Goal: Check status: Check status

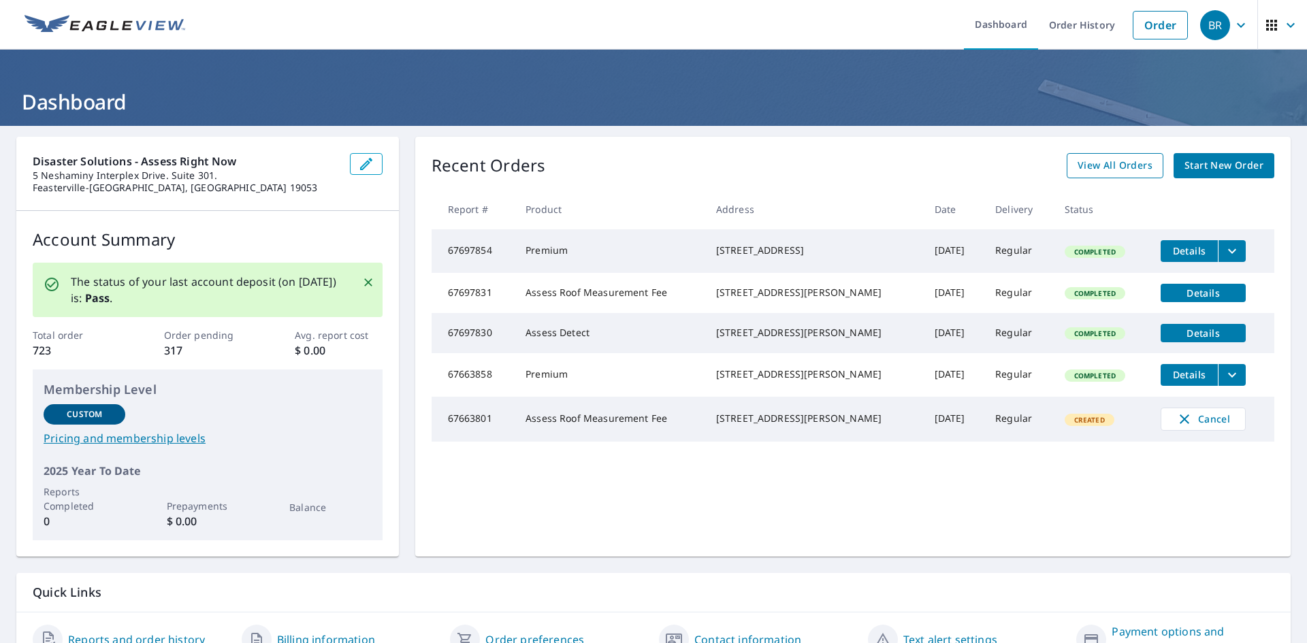
click at [1145, 171] on link "View All Orders" at bounding box center [1115, 165] width 97 height 25
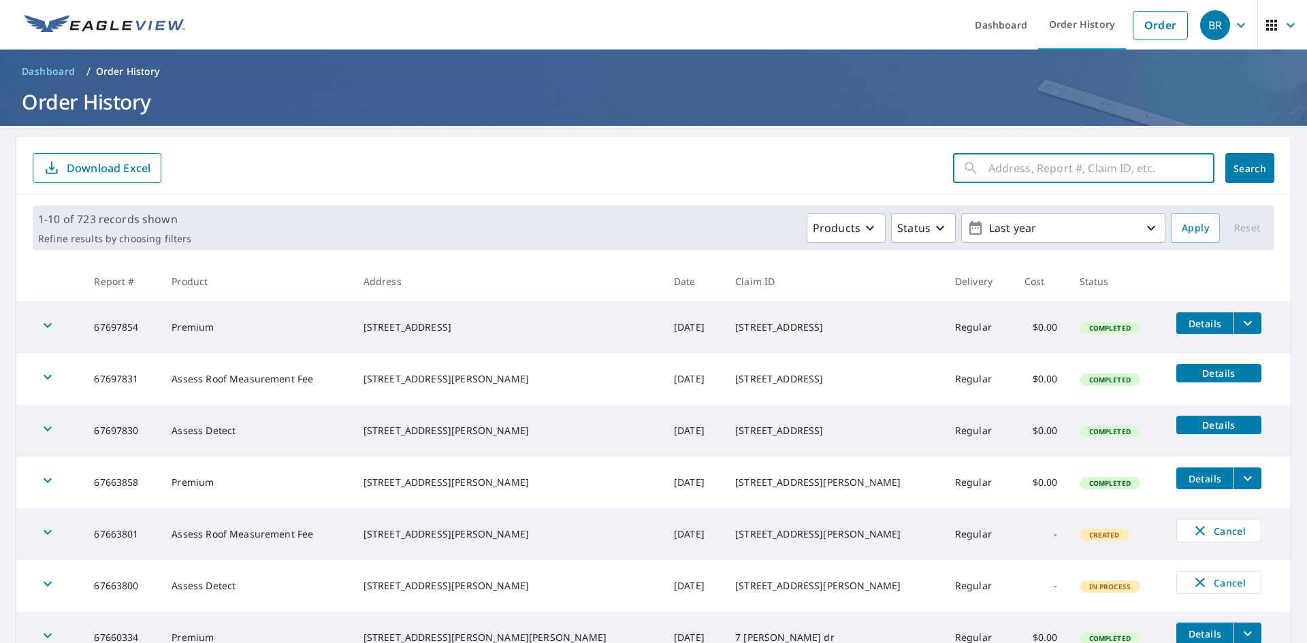
click at [1037, 180] on input "text" at bounding box center [1102, 168] width 226 height 38
type input "[STREET_ADDRESS]"
click at [1237, 172] on span "Search" at bounding box center [1249, 168] width 27 height 13
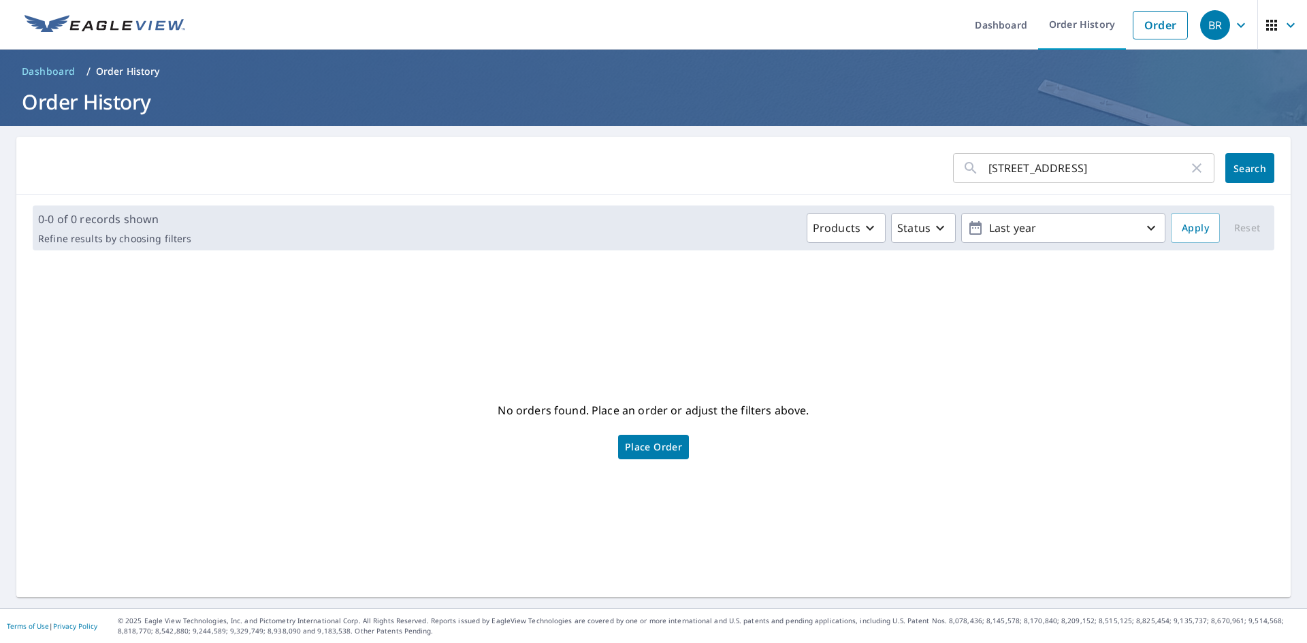
click at [1106, 173] on input "[STREET_ADDRESS]" at bounding box center [1089, 168] width 200 height 38
type input "1495 Buck Creek"
click at [1236, 170] on span "Search" at bounding box center [1249, 168] width 27 height 13
click at [99, 31] on img at bounding box center [105, 25] width 161 height 20
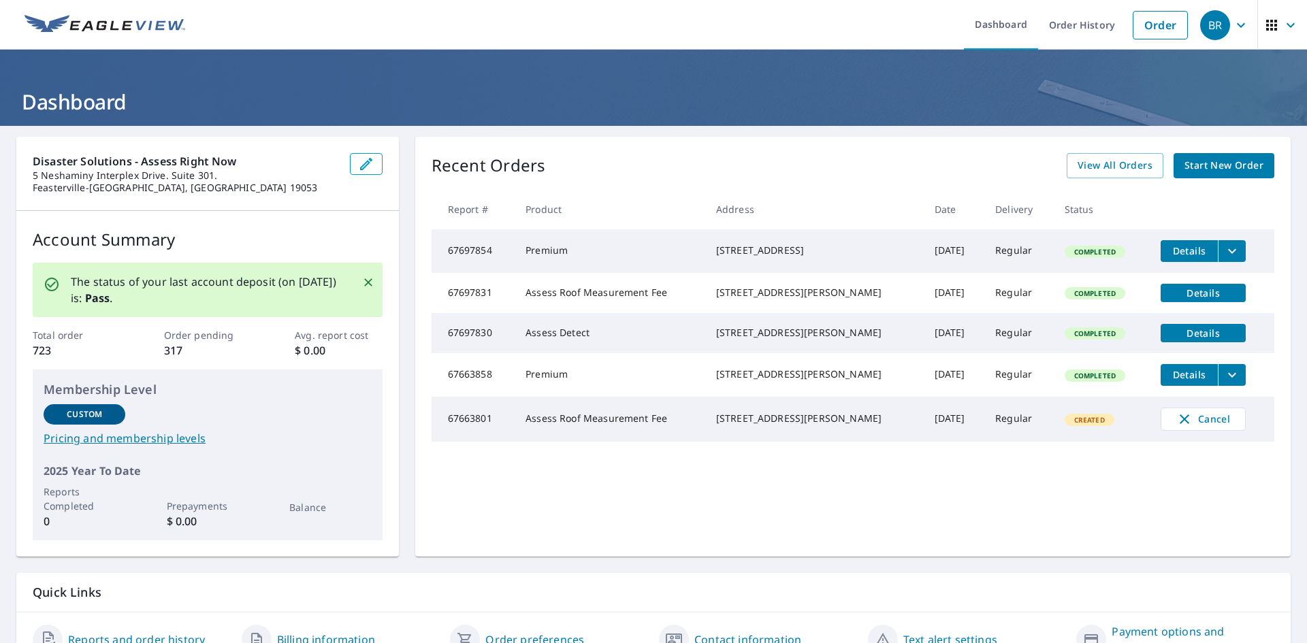
click at [1264, 27] on icon "button" at bounding box center [1272, 25] width 16 height 16
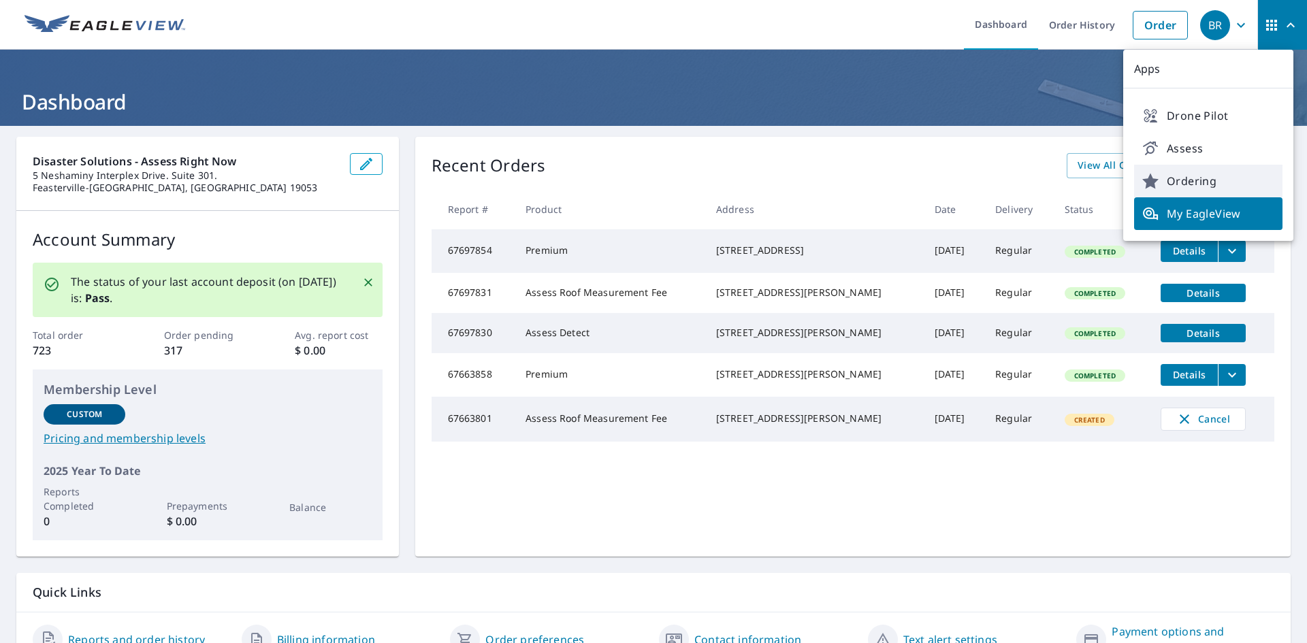
click at [1181, 184] on span "Ordering" at bounding box center [1208, 181] width 132 height 16
